Goal: Task Accomplishment & Management: Manage account settings

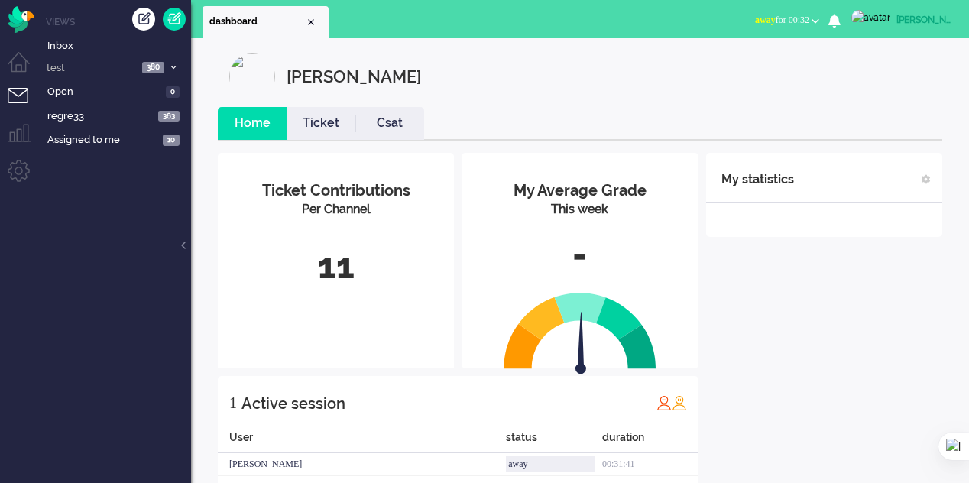
click at [744, 286] on div "My statistics + Add statistics Talking time (average day) Wrap-up time (average…" at bounding box center [824, 322] width 236 height 338
click at [56, 43] on span "Inbox" at bounding box center [119, 46] width 144 height 15
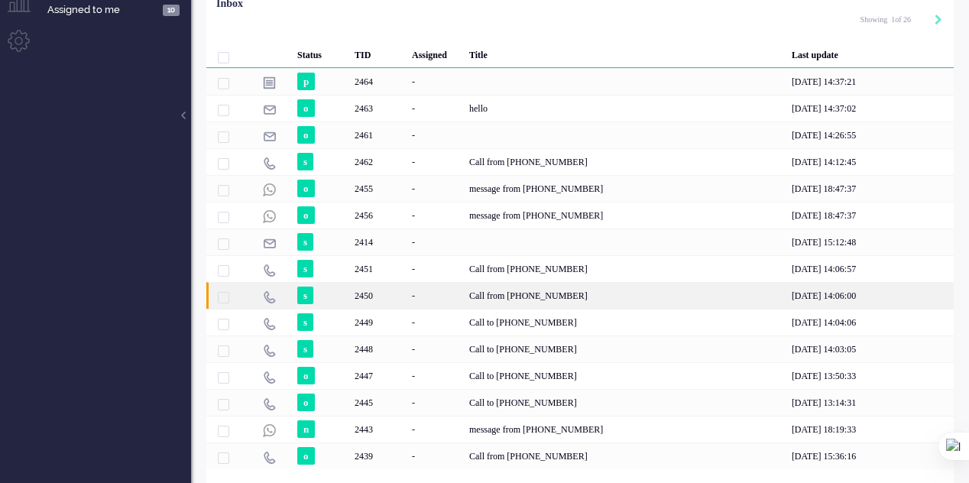
scroll to position [153, 0]
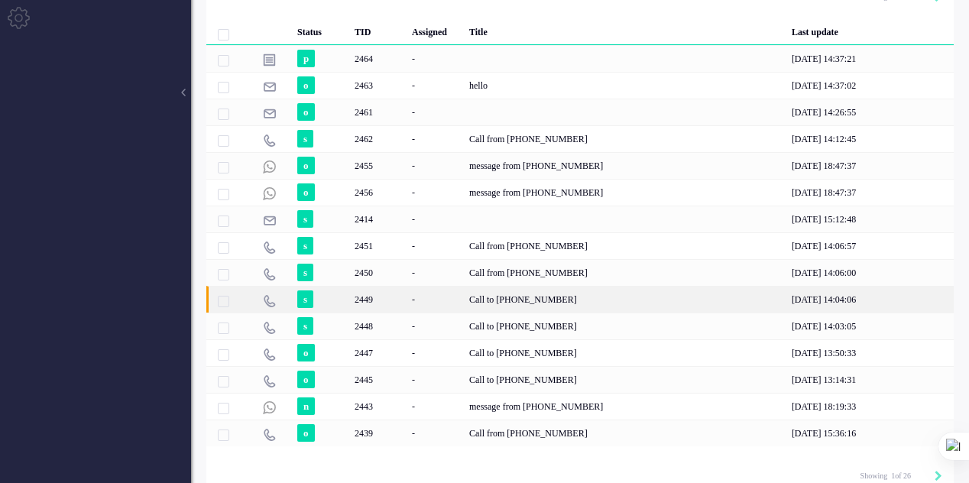
click at [550, 302] on div "Call to [PHONE_NUMBER]" at bounding box center [625, 299] width 322 height 27
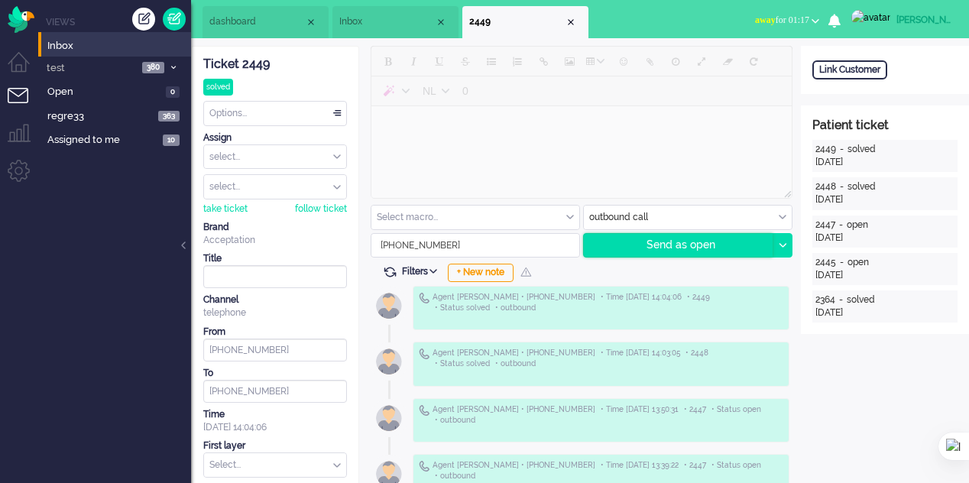
click at [688, 245] on div "Send as open" at bounding box center [678, 245] width 189 height 23
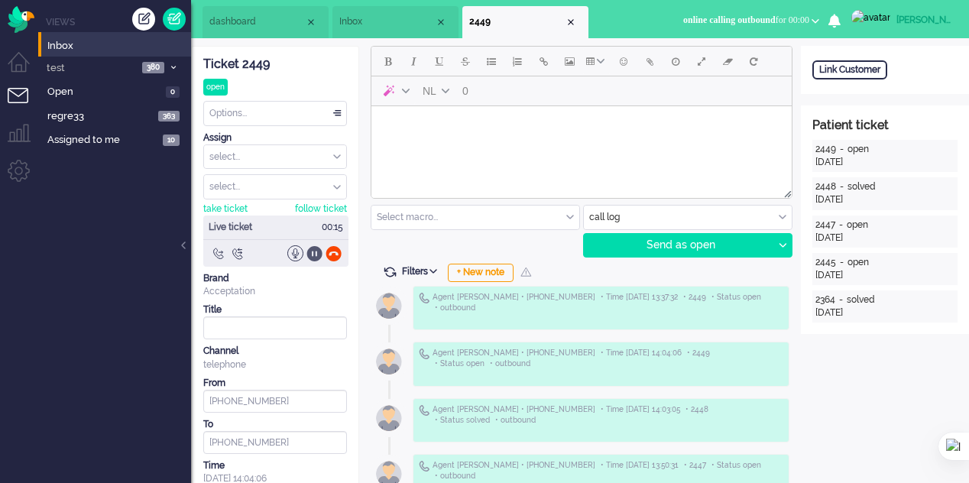
click at [312, 254] on div at bounding box center [314, 253] width 16 height 16
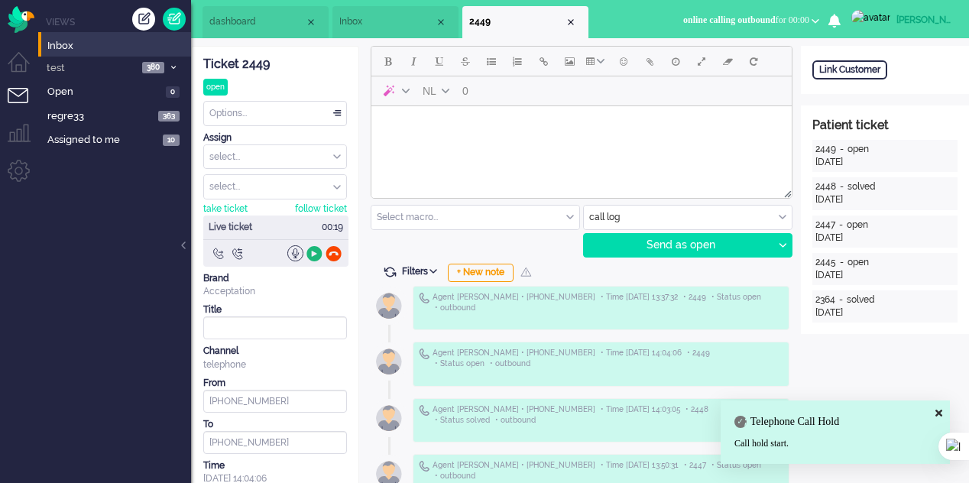
click at [312, 254] on div at bounding box center [314, 253] width 16 height 16
click at [287, 248] on div at bounding box center [295, 253] width 16 height 16
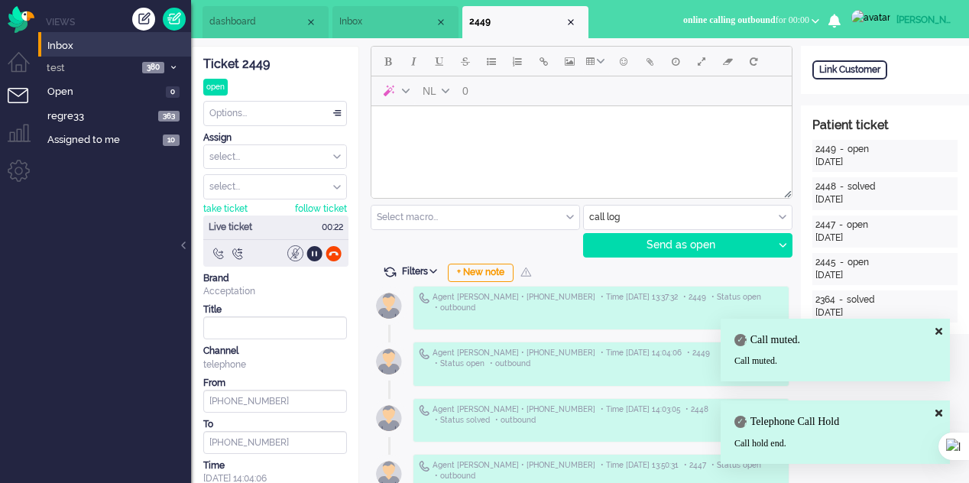
click at [287, 248] on div at bounding box center [295, 253] width 16 height 16
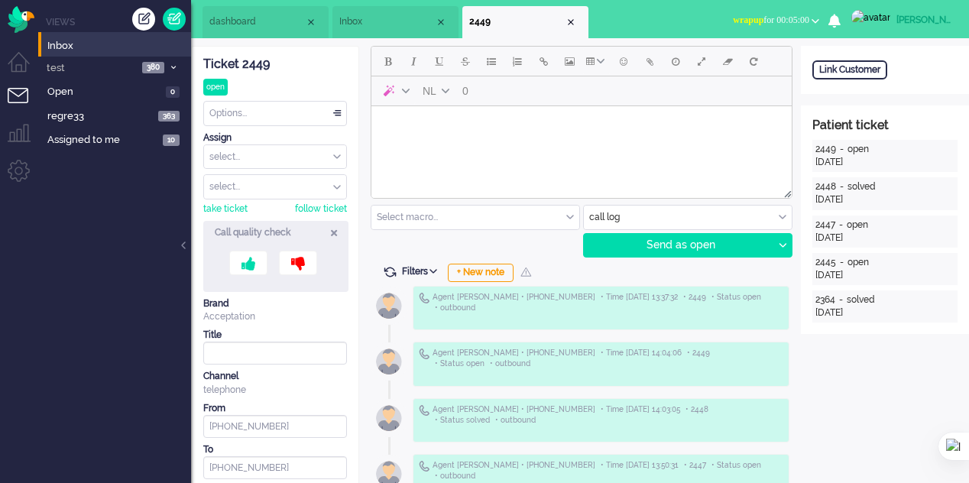
click at [375, 21] on span "Inbox" at bounding box center [386, 21] width 95 height 13
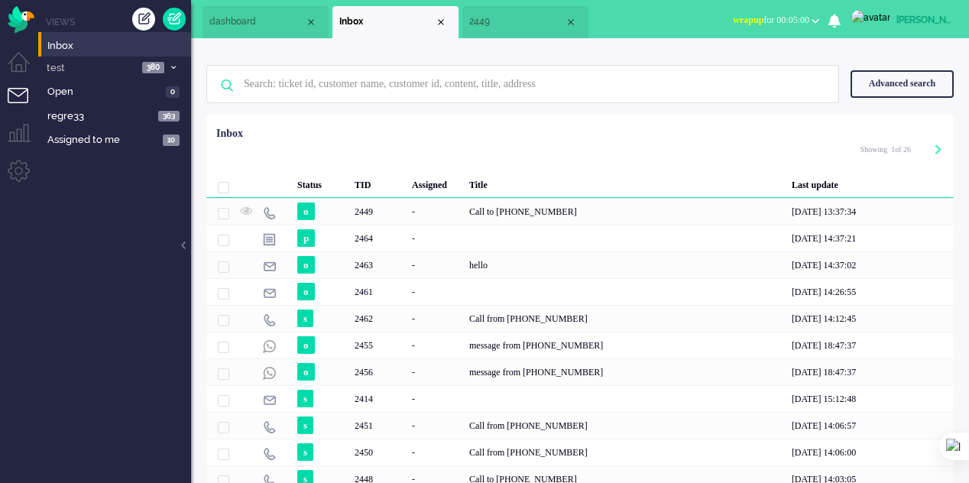
click at [249, 24] on span "dashboard" at bounding box center [256, 21] width 95 height 13
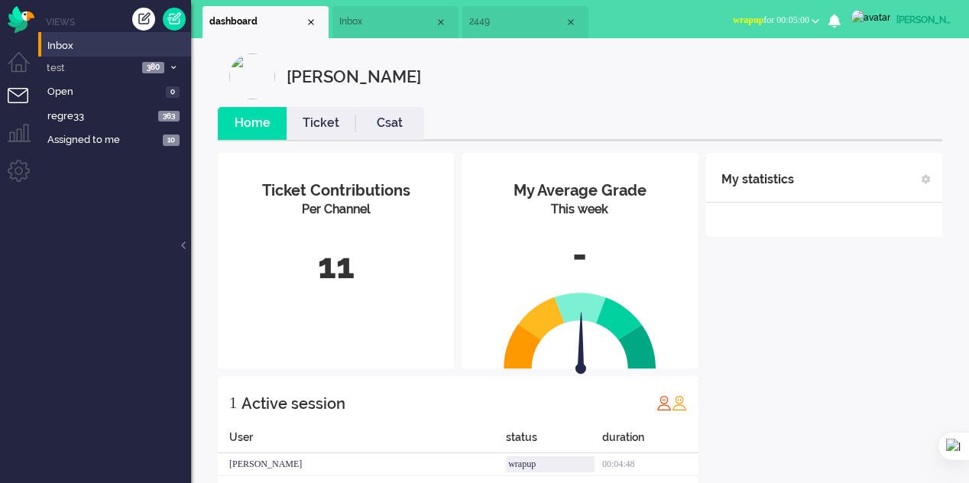
click at [375, 16] on span "Inbox" at bounding box center [386, 21] width 95 height 13
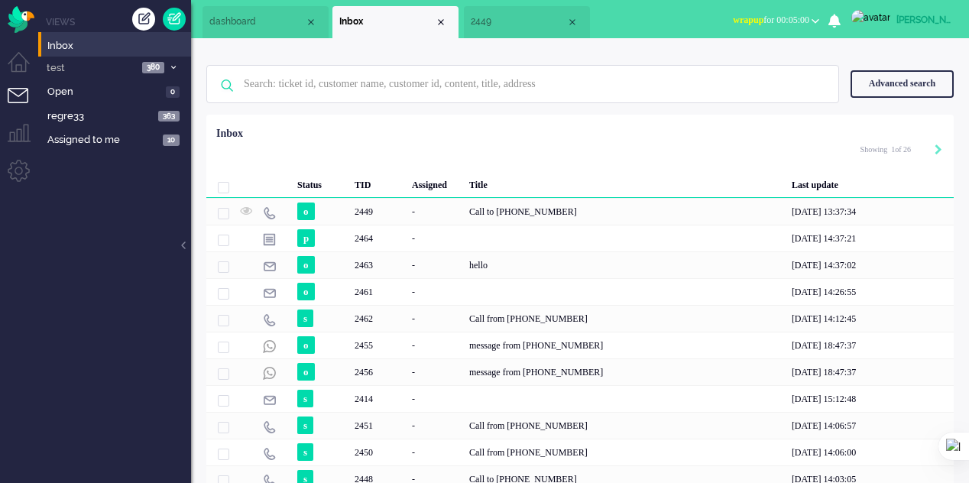
click at [494, 24] on span "2449" at bounding box center [518, 21] width 95 height 13
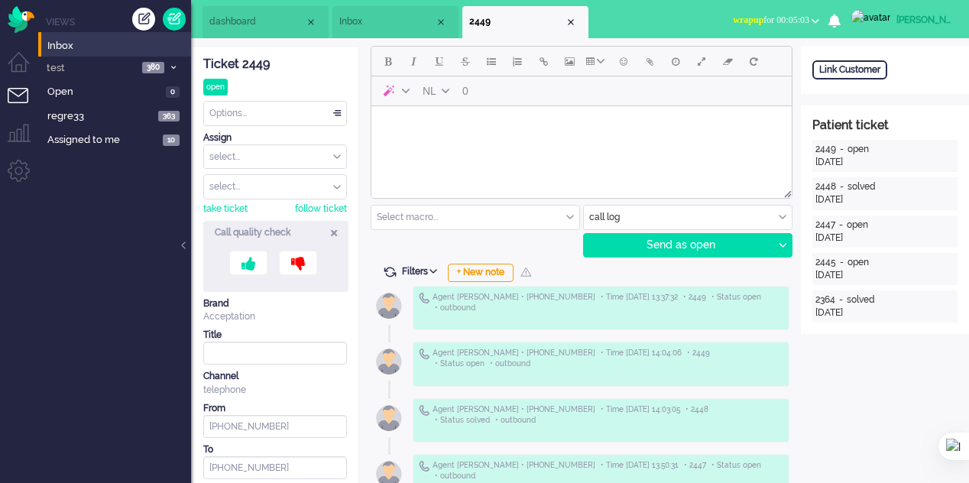
click at [402, 33] on li "Inbox" at bounding box center [395, 22] width 126 height 32
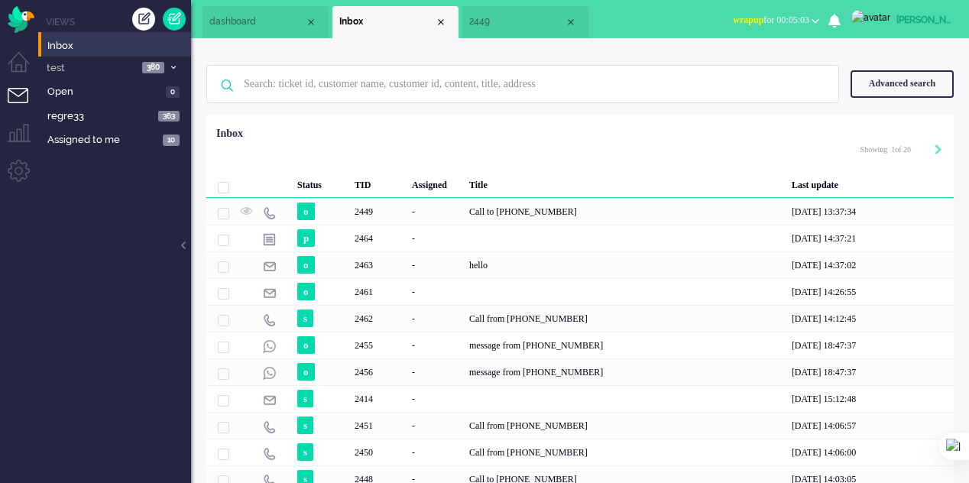
click at [273, 24] on span "dashboard" at bounding box center [256, 21] width 95 height 13
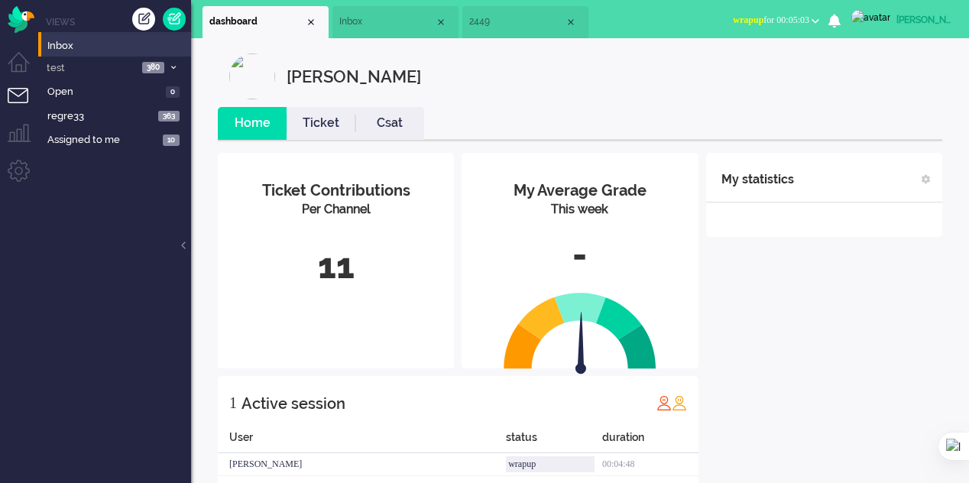
click at [359, 24] on span "Inbox" at bounding box center [386, 21] width 95 height 13
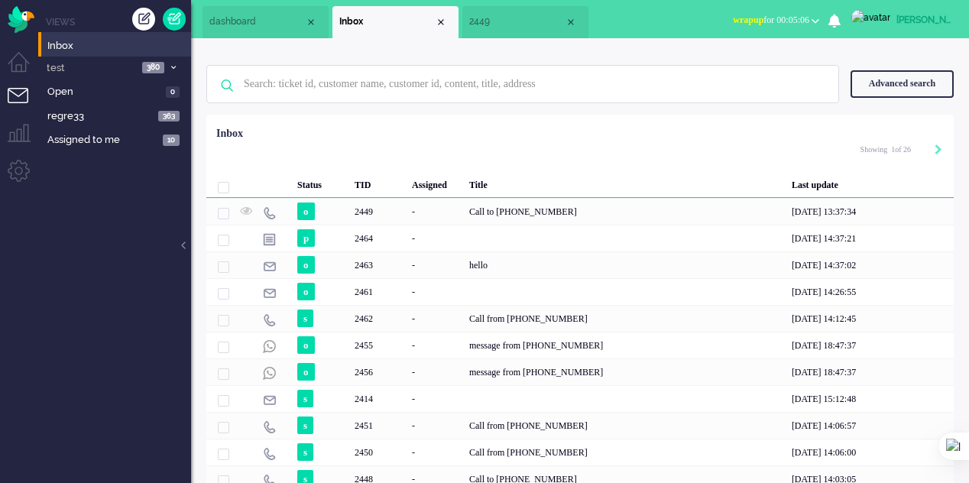
click at [500, 31] on li "2449" at bounding box center [525, 22] width 126 height 32
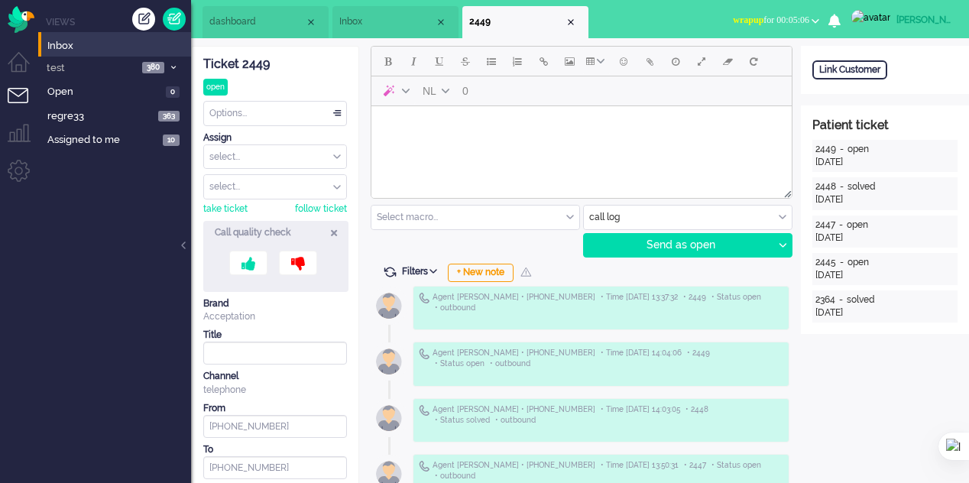
click at [388, 21] on span "Inbox" at bounding box center [386, 21] width 95 height 13
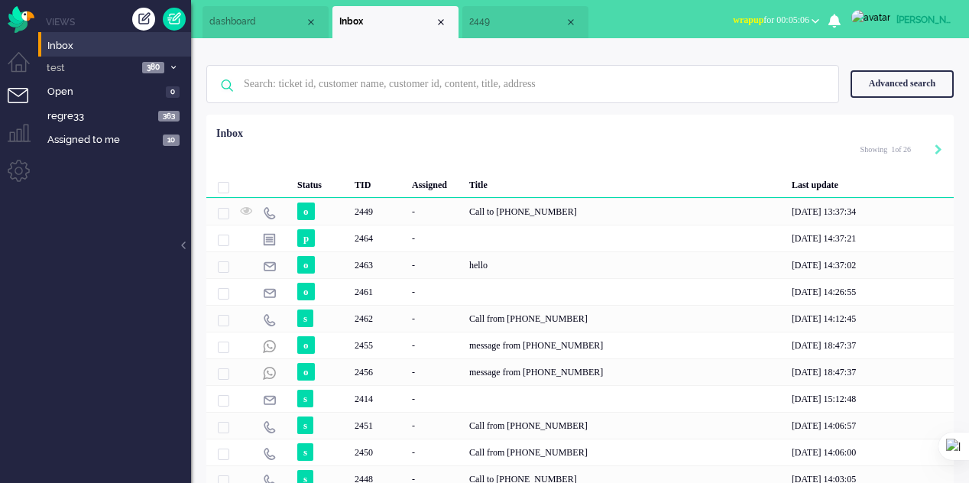
click at [476, 20] on span "2449" at bounding box center [516, 21] width 95 height 13
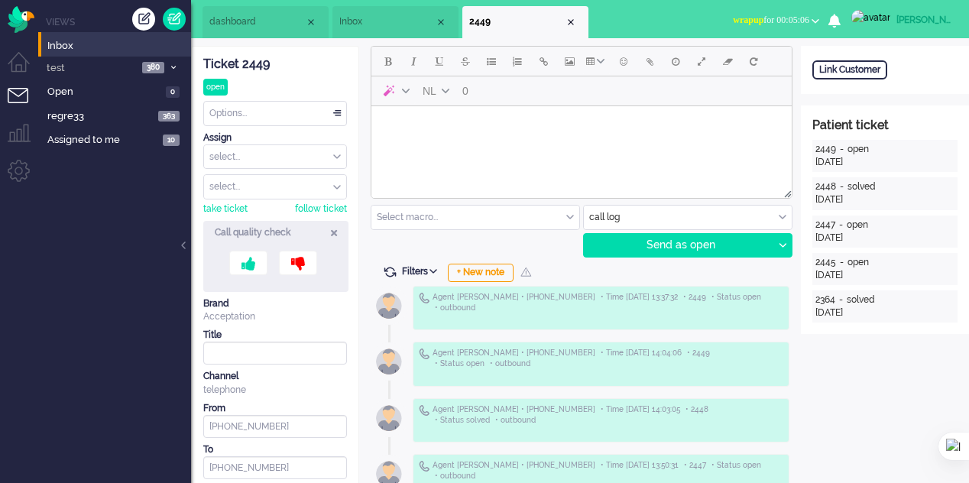
click at [364, 21] on span "Inbox" at bounding box center [386, 21] width 95 height 13
